Goal: Task Accomplishment & Management: Complete application form

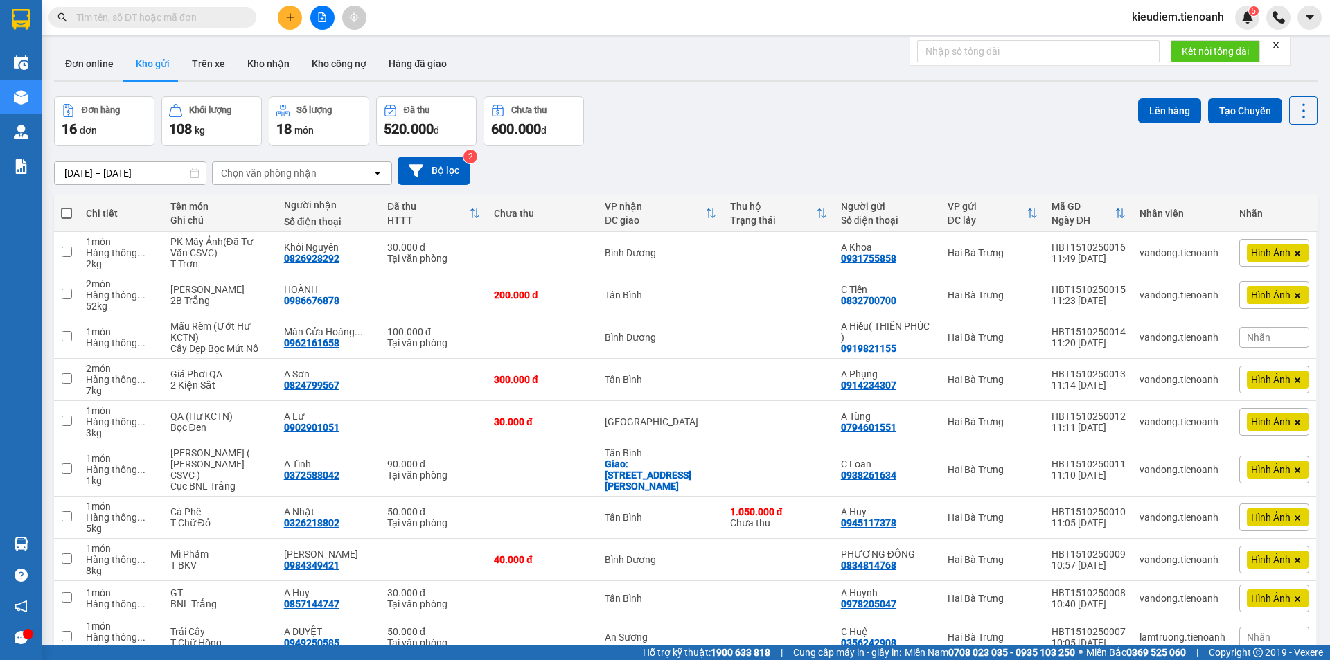
click at [107, 14] on input "text" at bounding box center [158, 17] width 164 height 15
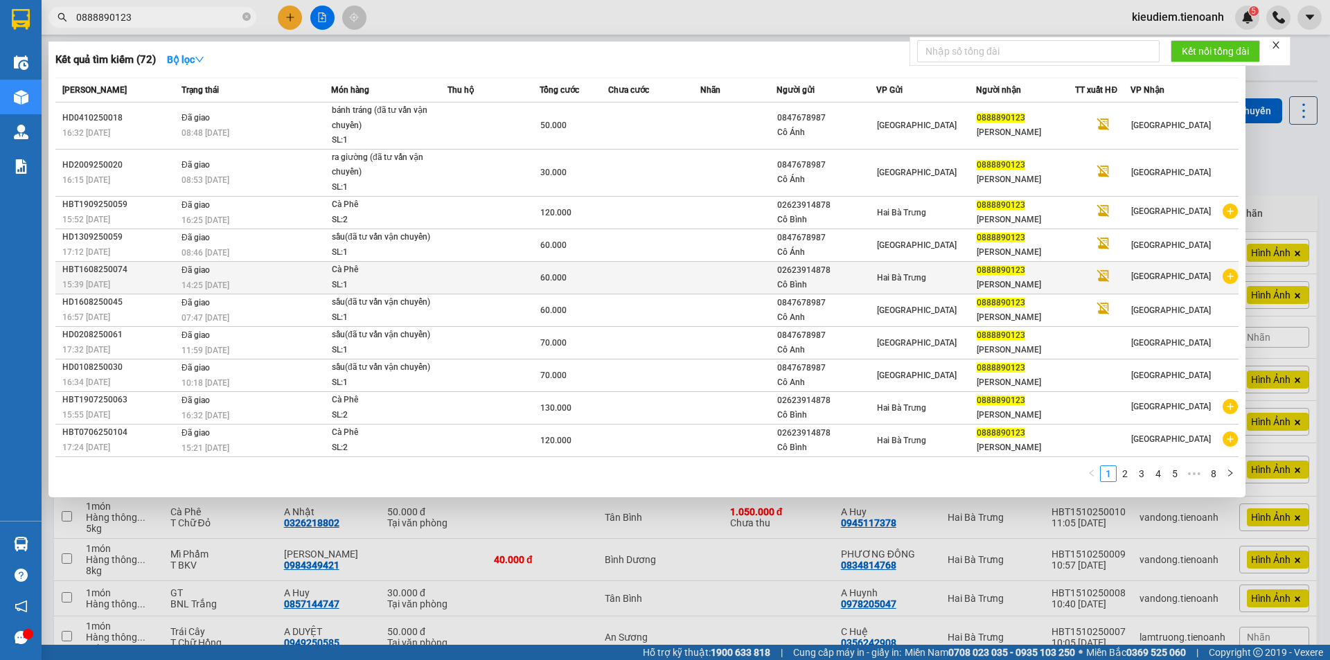
type input "0888890123"
click at [394, 272] on div "Cà Phê" at bounding box center [384, 270] width 104 height 15
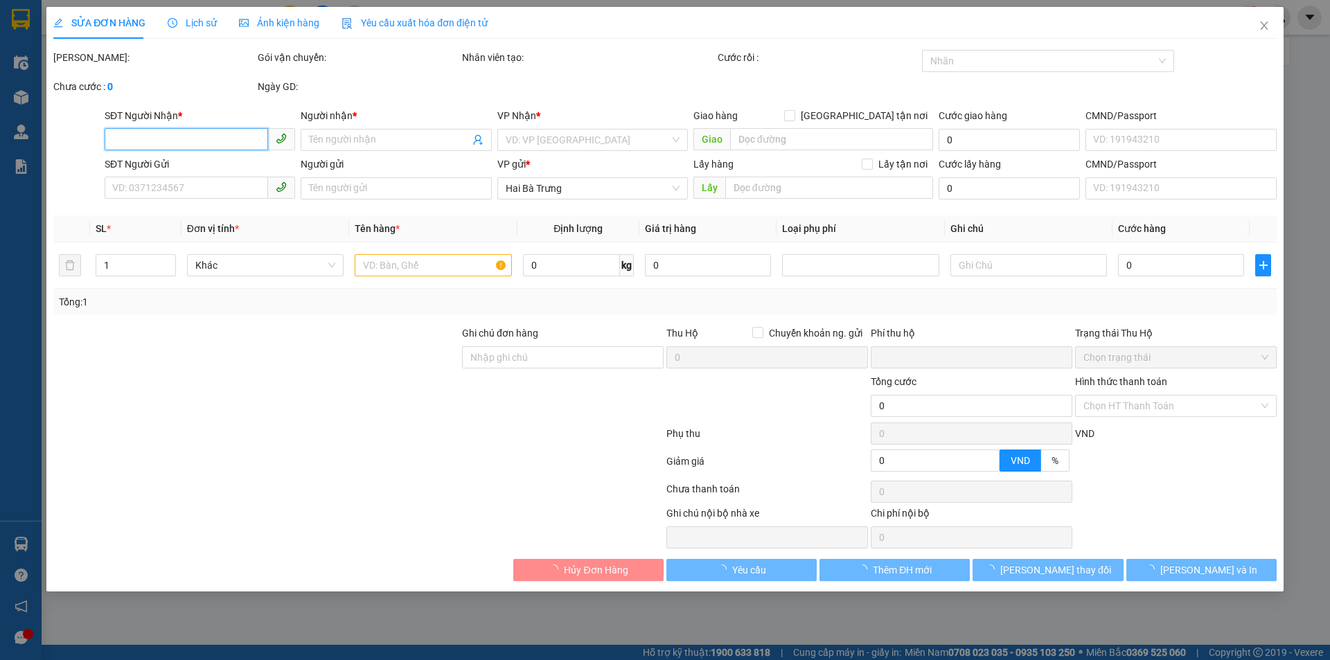
type input "0888890123"
type input "MINH GIA"
type input "02623914878"
type input "Cô Bình"
type input "0"
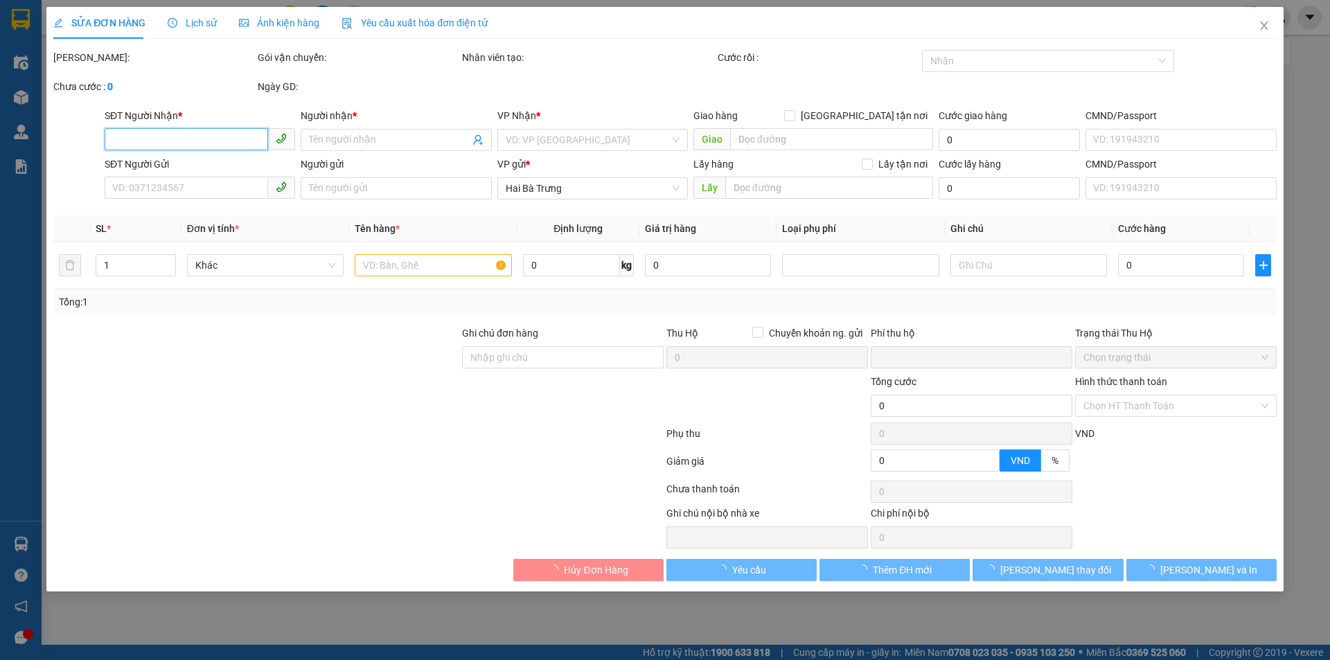
type input "60.000"
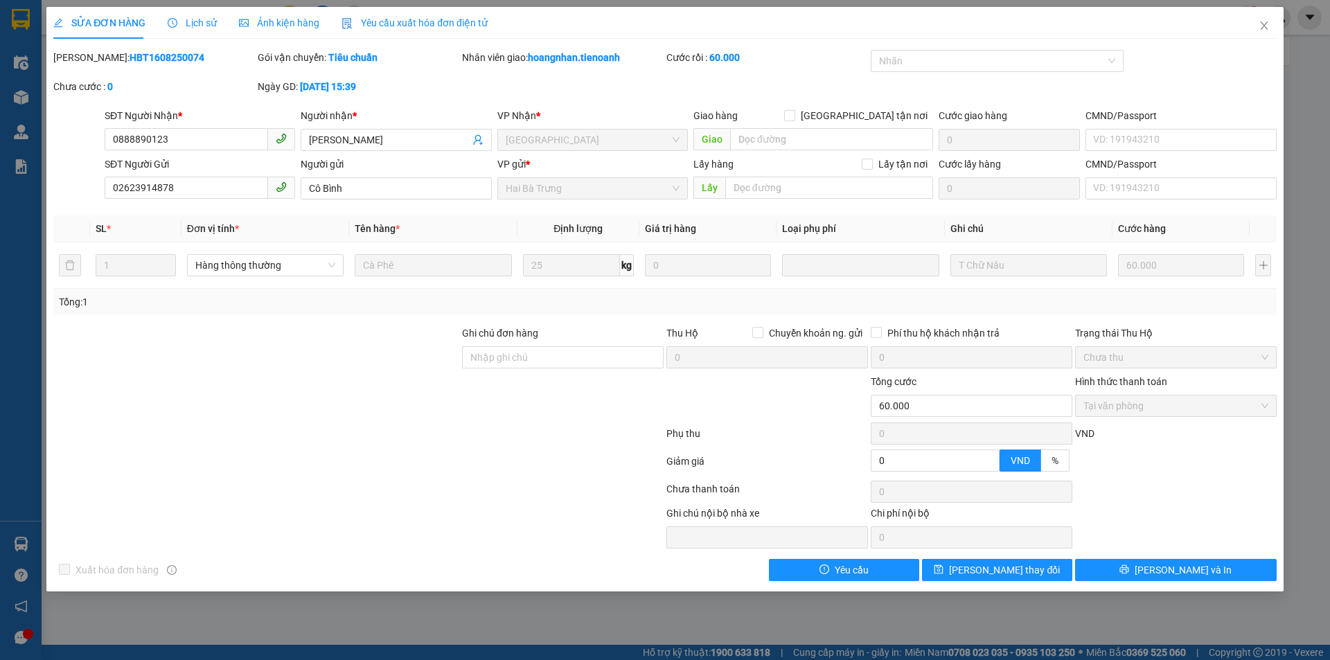
click at [492, 317] on div "Total Paid Fee 60.000 Total UnPaid Fee 0 Cash Collection Total Fee Mã ĐH: HBT16…" at bounding box center [665, 315] width 1224 height 531
click at [491, 306] on div "Tổng: 1" at bounding box center [286, 301] width 455 height 15
click at [483, 300] on div "Tổng: 1" at bounding box center [286, 301] width 455 height 15
click at [867, 310] on div "Tổng: 1" at bounding box center [665, 302] width 1224 height 26
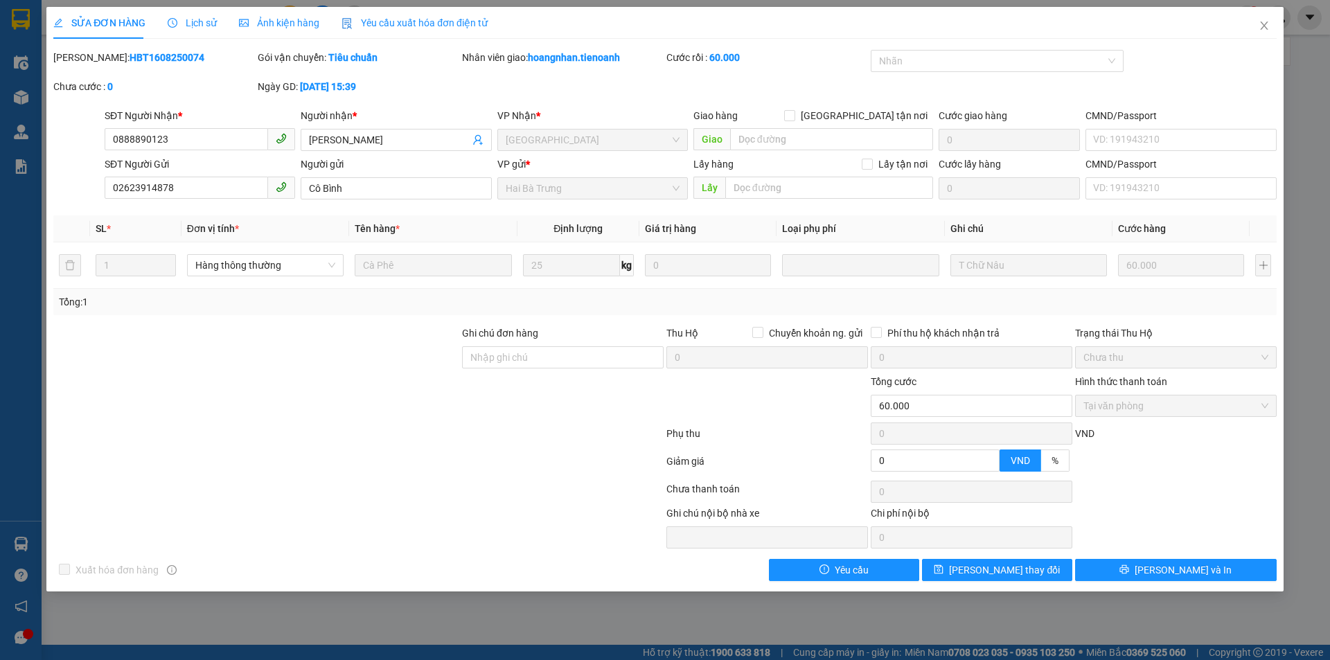
click at [761, 295] on div "Tổng: 1" at bounding box center [665, 301] width 1212 height 15
click at [782, 296] on div "Tổng: 1" at bounding box center [665, 301] width 1212 height 15
click at [778, 251] on td at bounding box center [861, 265] width 168 height 46
drag, startPoint x: 777, startPoint y: 249, endPoint x: 917, endPoint y: 300, distance: 148.2
click at [917, 300] on div "SL * Đơn vị tính * Tên hàng * Định lượng Giá trị hàng Loại phụ phí Ghi chú Cước…" at bounding box center [665, 265] width 1224 height 100
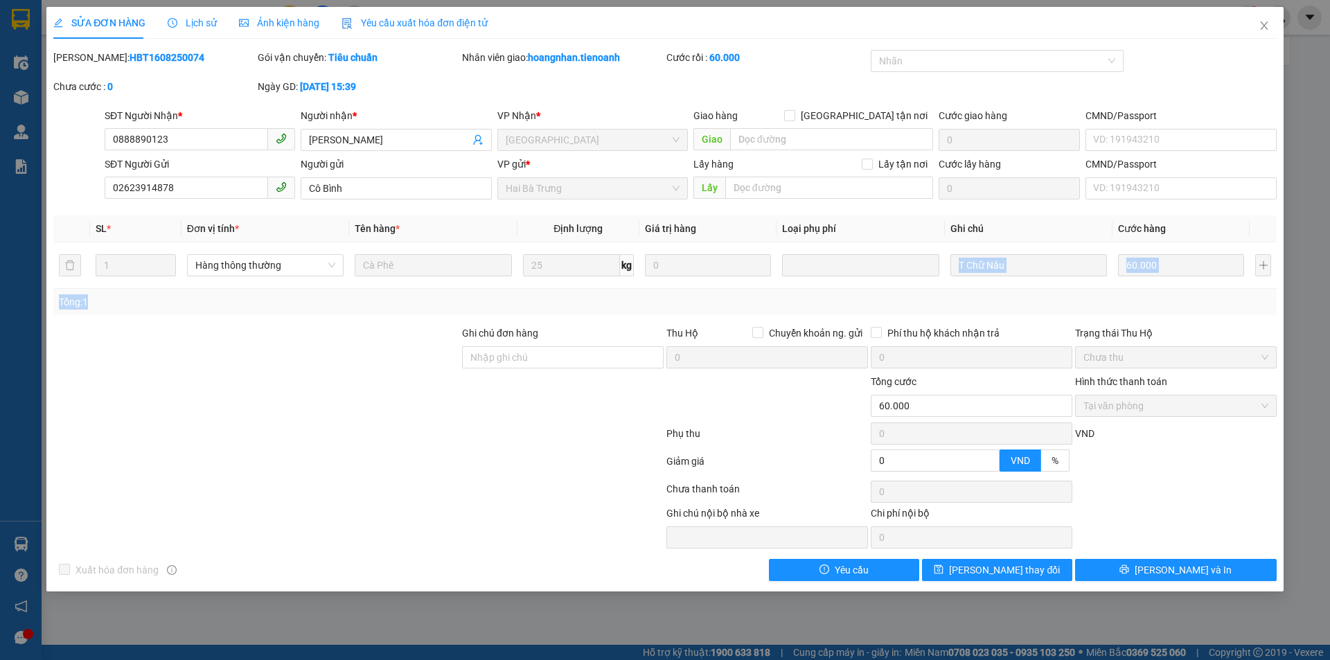
click at [1012, 292] on div "Tổng: 1" at bounding box center [665, 302] width 1224 height 26
click at [328, 266] on tr "1 Hàng thông thường Cà Phê 25 kg 0 T Chữ Nâu 60.000" at bounding box center [665, 265] width 1224 height 46
drag, startPoint x: 274, startPoint y: 276, endPoint x: 240, endPoint y: 306, distance: 44.6
click at [274, 277] on div "Hàng thông thường" at bounding box center [265, 265] width 157 height 28
click at [215, 320] on div "Total Paid Fee 60.000 Total UnPaid Fee 0 Cash Collection Total Fee Mã ĐH: HBT16…" at bounding box center [665, 315] width 1224 height 531
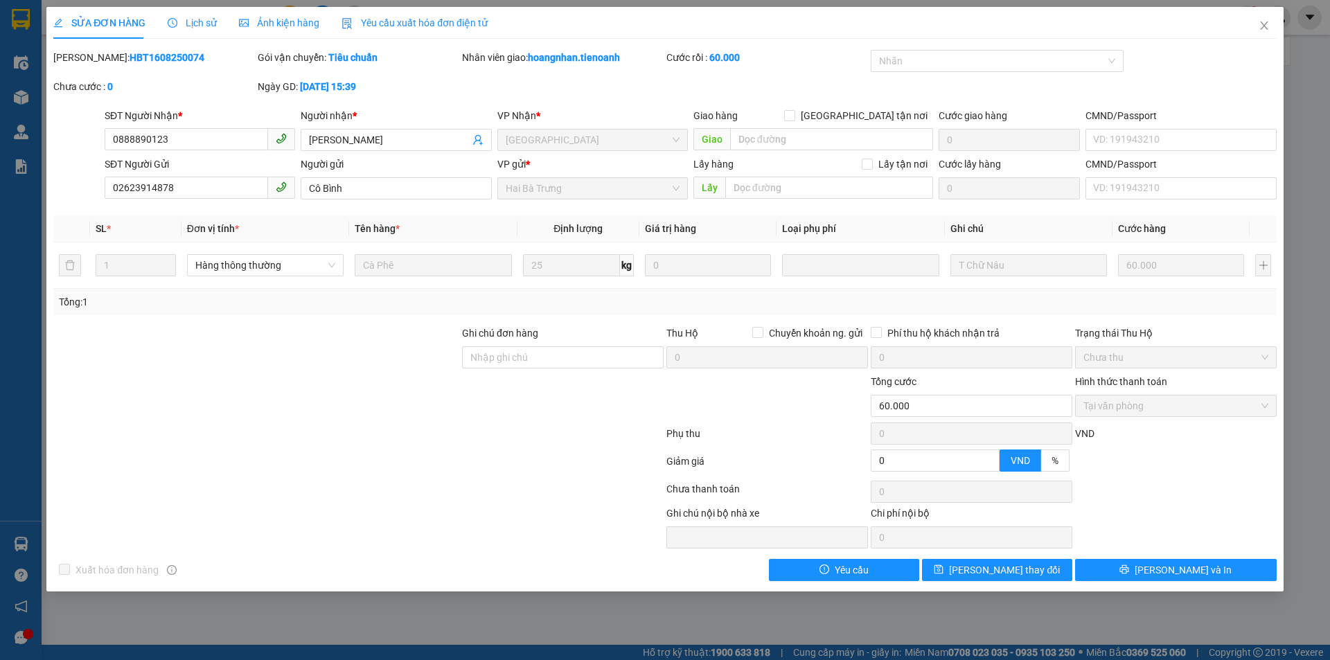
click at [1120, 306] on div "SL * Đơn vị tính * Tên hàng * Định lượng Giá trị hàng Loại phụ phí Ghi chú Cước…" at bounding box center [665, 265] width 1224 height 100
click at [1120, 306] on div "Tổng: 1" at bounding box center [665, 301] width 1212 height 15
click at [274, 28] on span "Ảnh kiện hàng" at bounding box center [279, 22] width 80 height 11
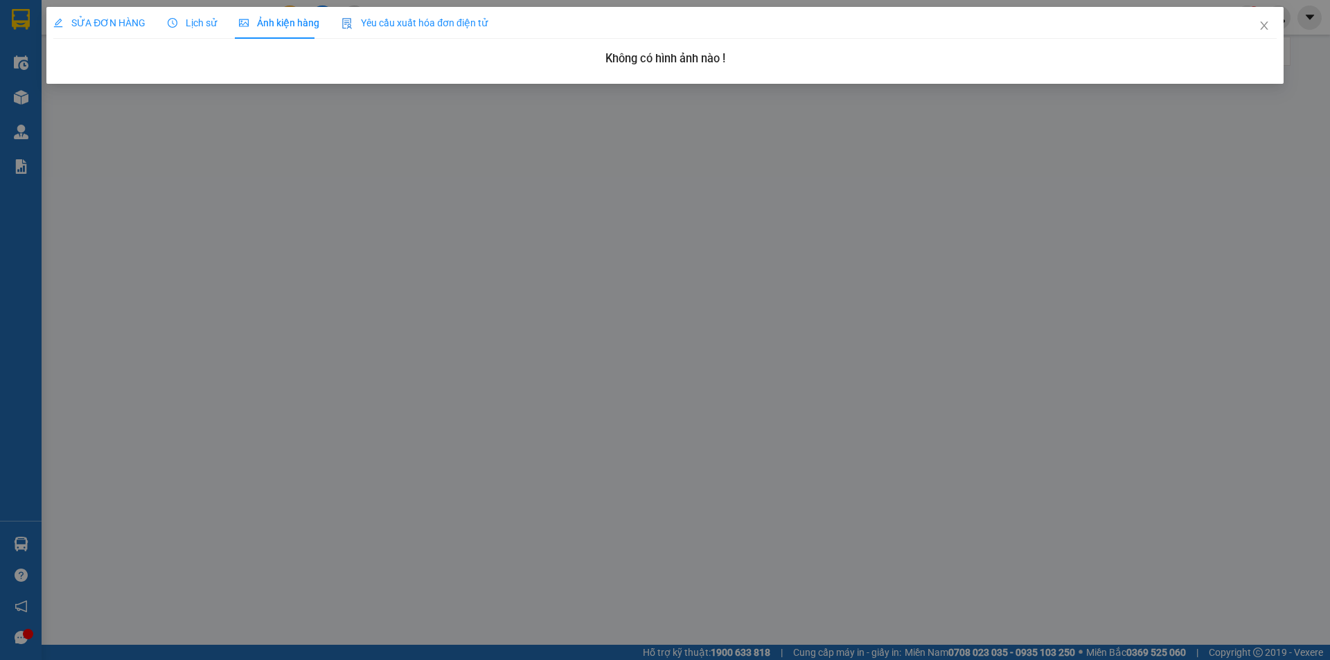
drag, startPoint x: 204, startPoint y: 20, endPoint x: 644, endPoint y: 35, distance: 439.5
click at [206, 20] on span "Lịch sử" at bounding box center [192, 22] width 49 height 11
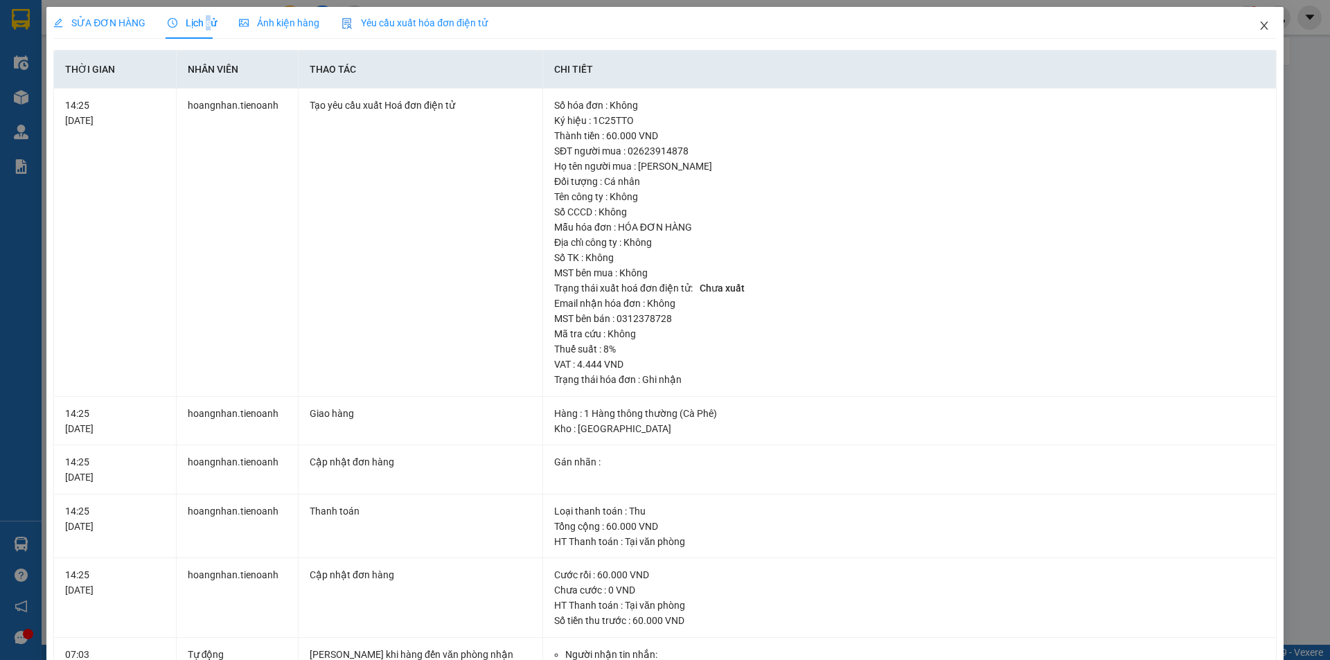
click at [1249, 33] on span "Close" at bounding box center [1264, 26] width 39 height 39
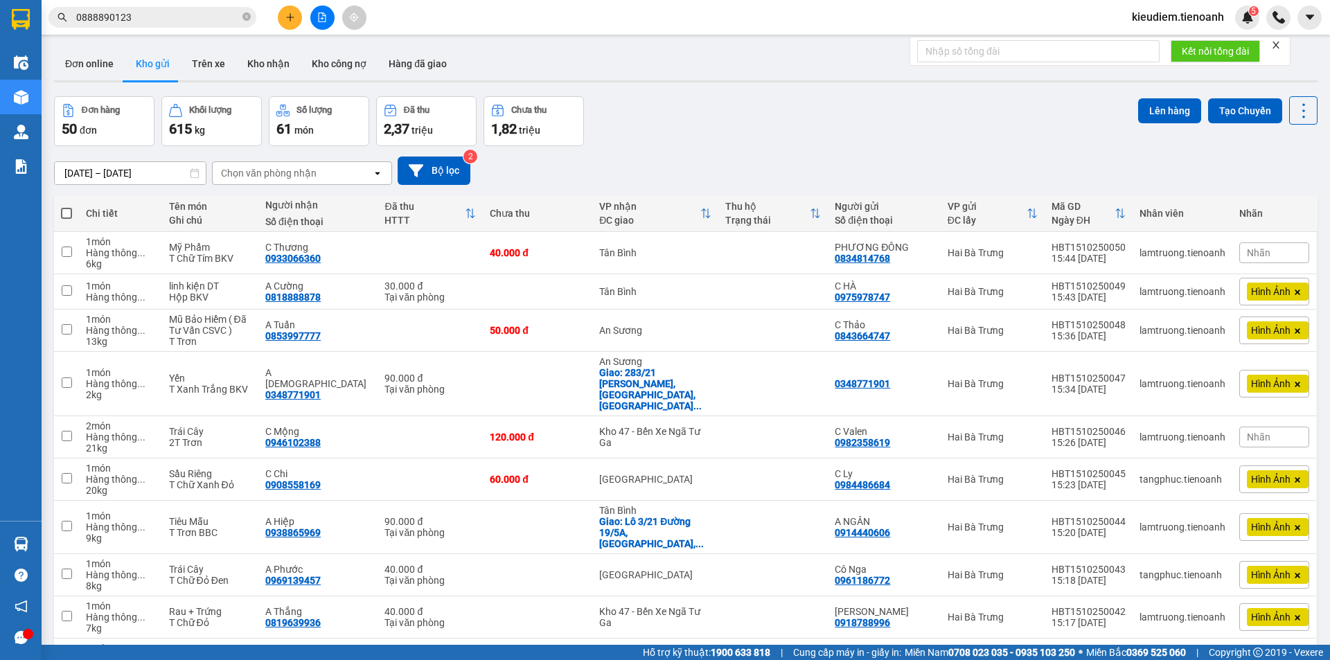
click at [175, 19] on input "0888890123" at bounding box center [158, 17] width 164 height 15
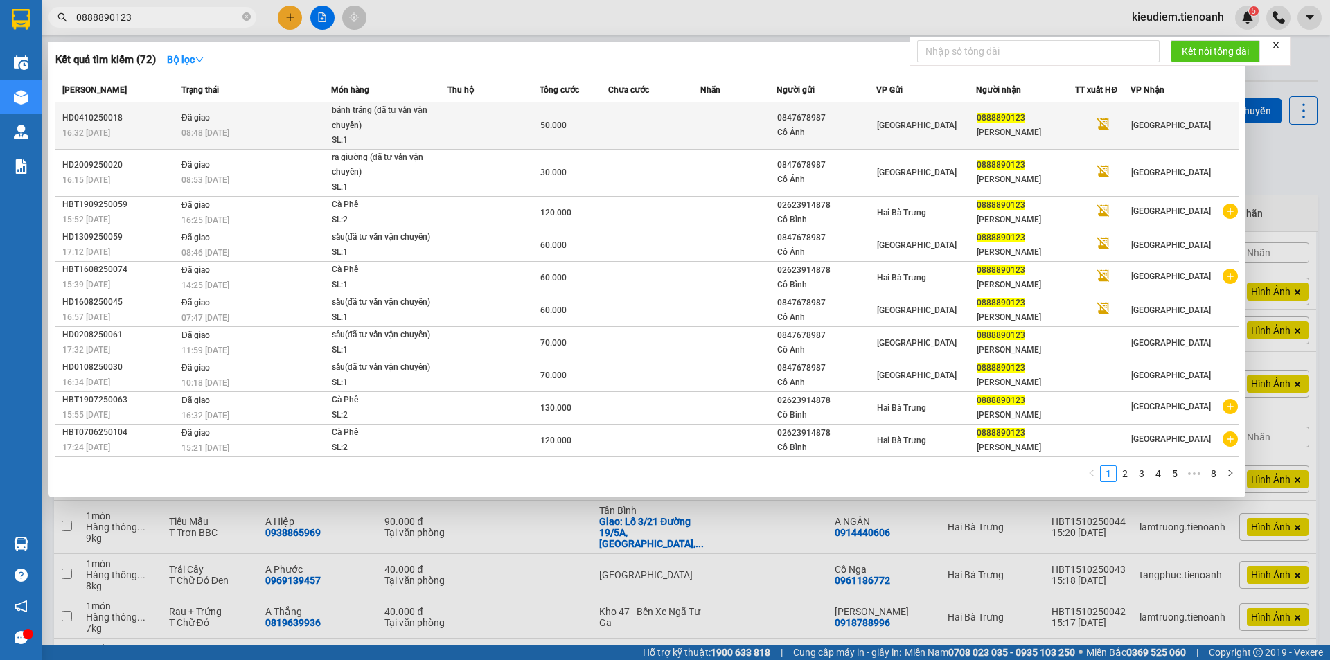
click at [353, 131] on div "bánh tráng (đã tư vấn vận chuyển)" at bounding box center [384, 118] width 104 height 30
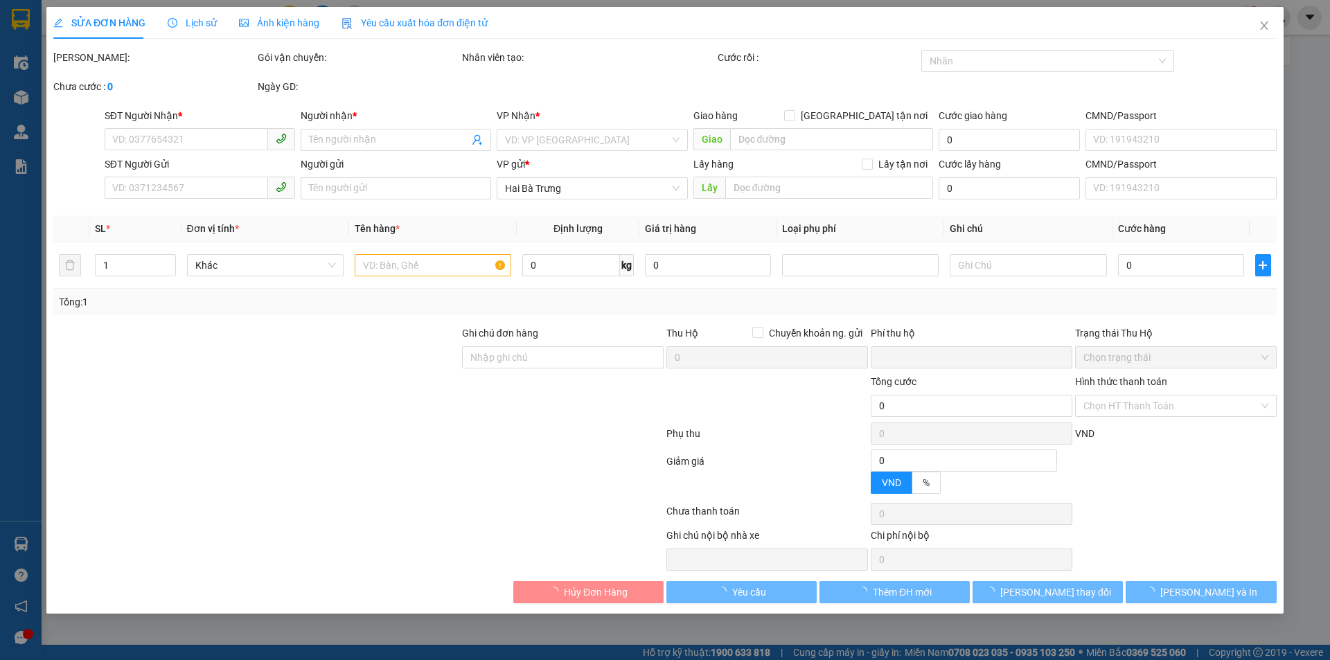
type input "0888890123"
type input "MINH GIA"
type input "0847678987"
type input "Cô Ánh"
type input "0"
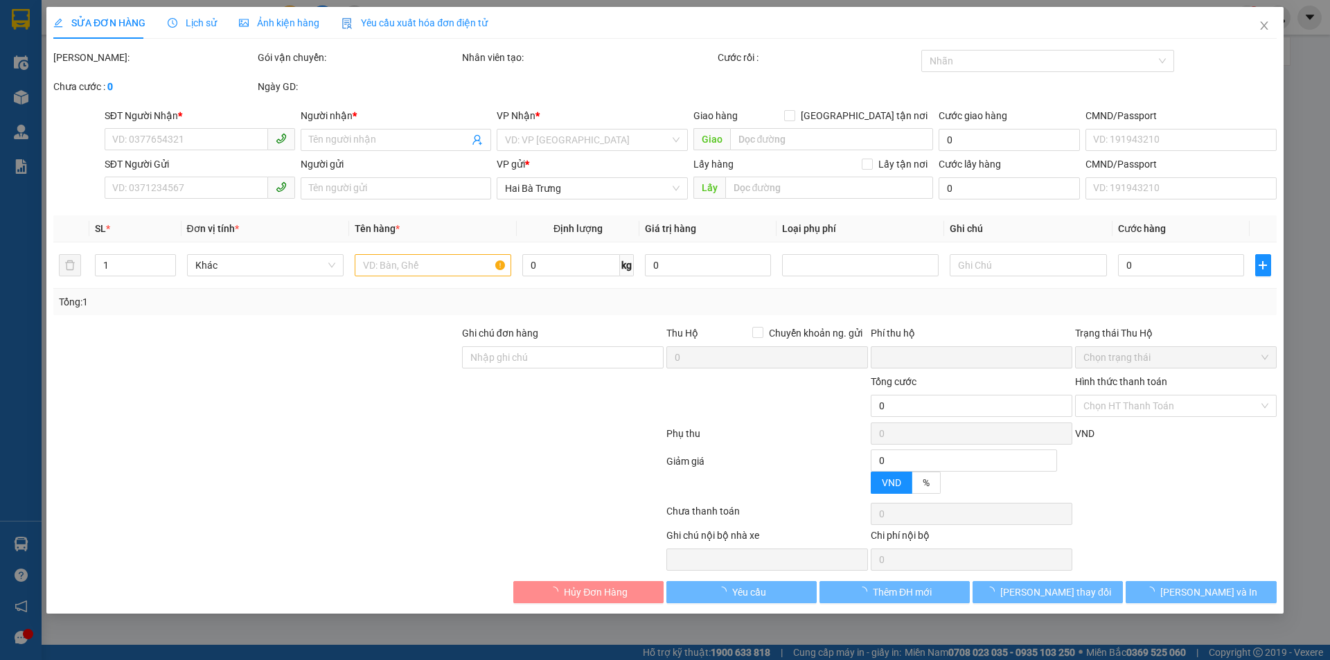
type input "50.000"
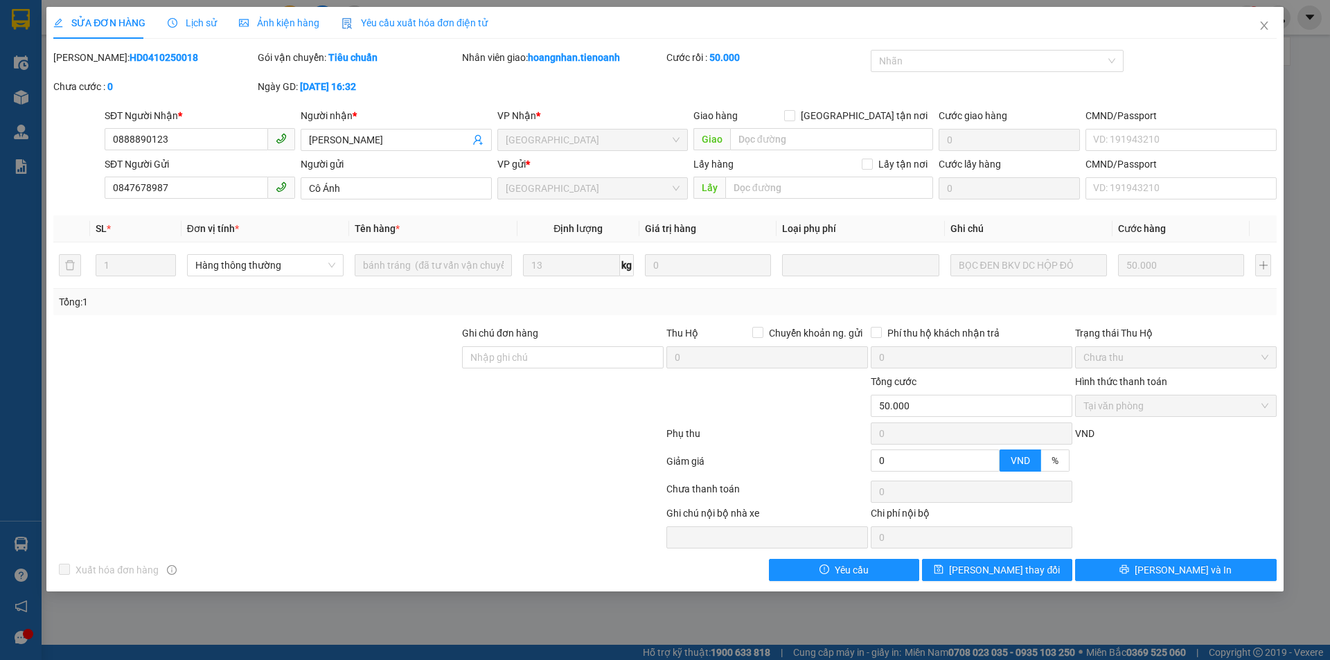
click at [445, 113] on div "Người nhận *" at bounding box center [396, 115] width 191 height 15
click at [445, 132] on input "MINH GIA" at bounding box center [389, 139] width 160 height 15
click at [1259, 26] on icon "close" at bounding box center [1264, 25] width 11 height 11
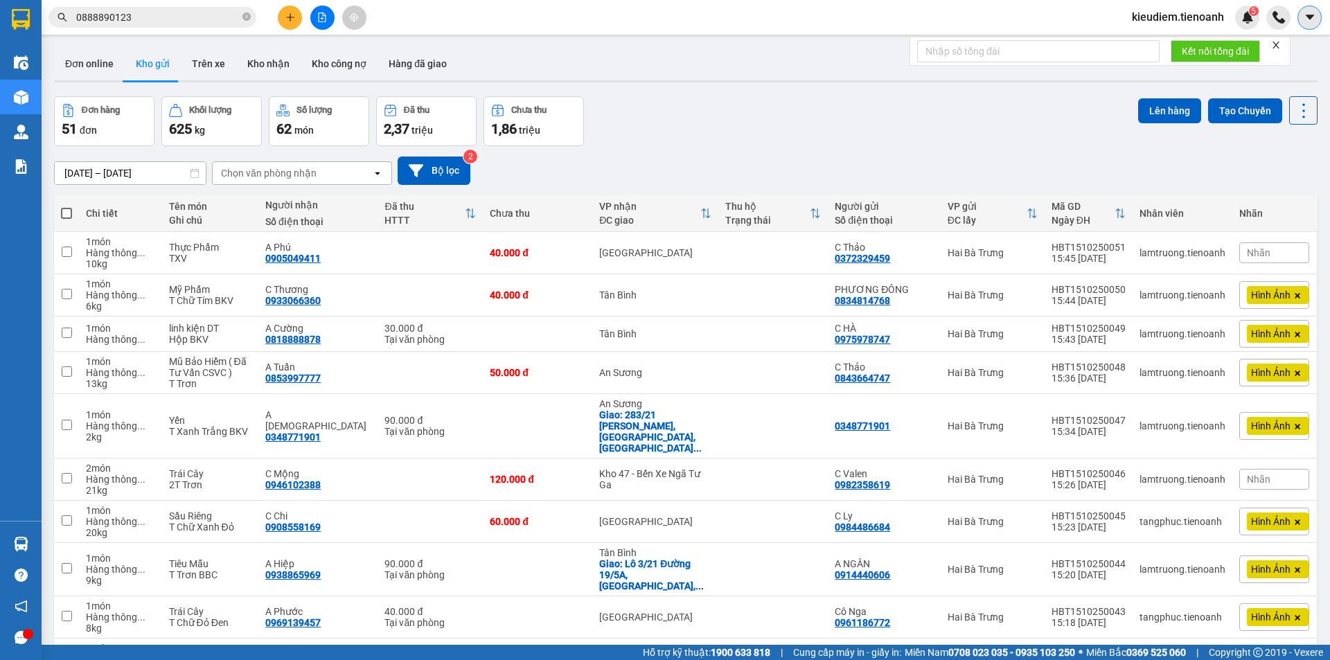
click at [1303, 19] on button at bounding box center [1310, 18] width 24 height 24
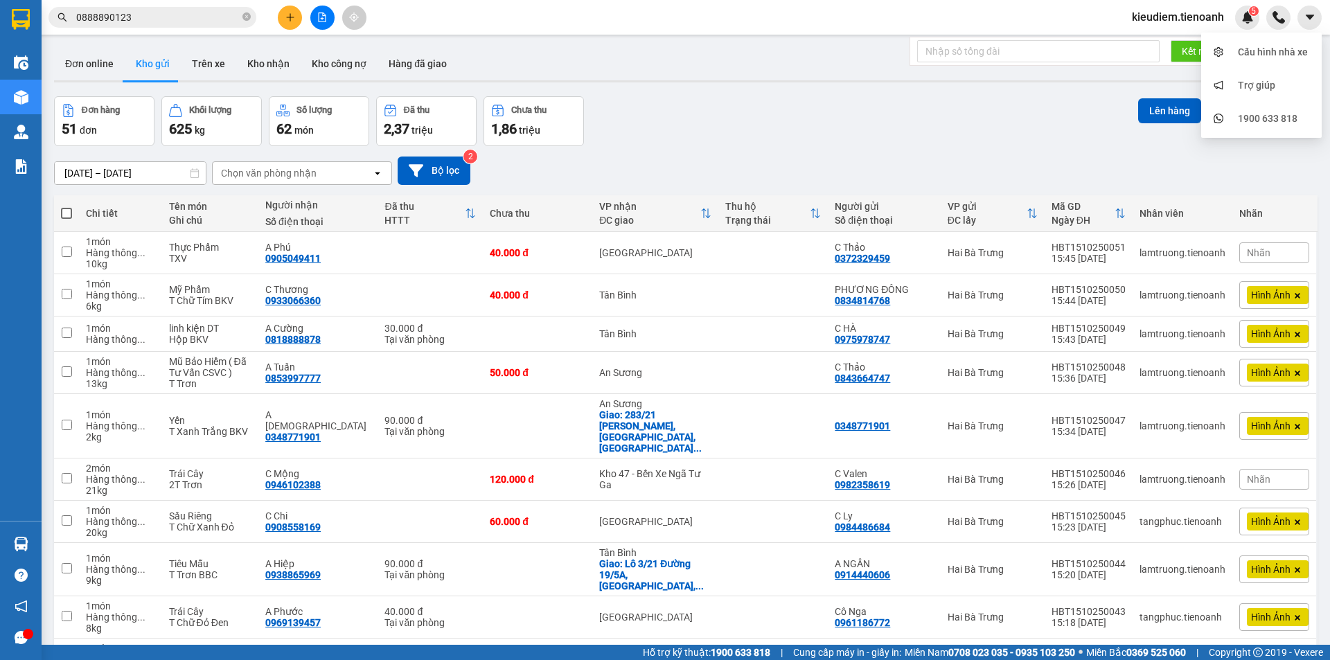
click at [1201, 21] on span "kieudiem.tienoanh" at bounding box center [1178, 16] width 114 height 17
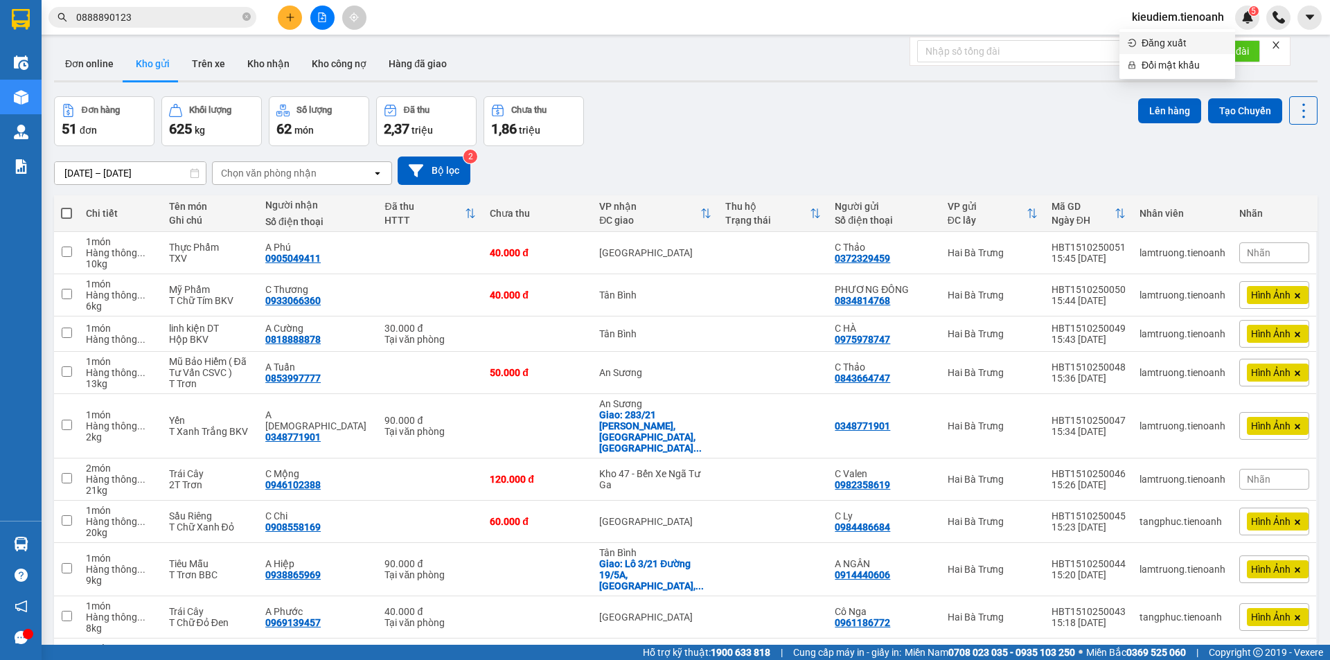
click at [1169, 41] on span "Đăng xuất" at bounding box center [1184, 42] width 85 height 15
